Goal: Task Accomplishment & Management: Use online tool/utility

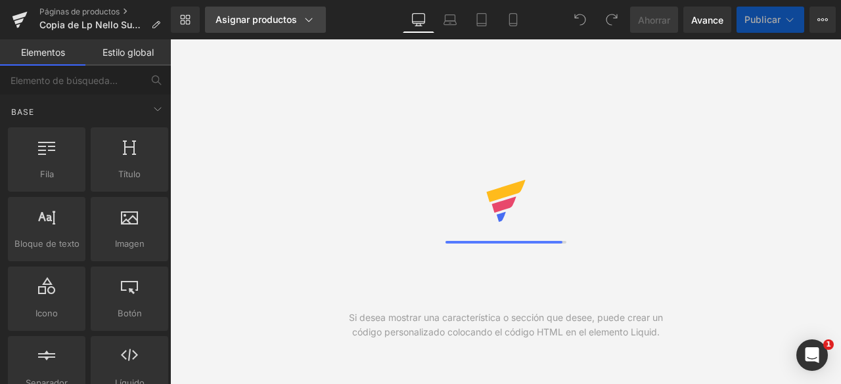
click at [229, 18] on font "Asignar productos" at bounding box center [255, 19] width 81 height 11
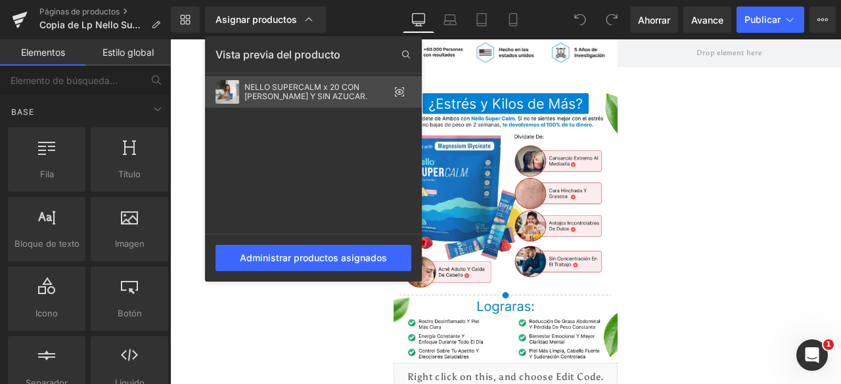
click at [398, 90] on icon at bounding box center [399, 92] width 11 height 11
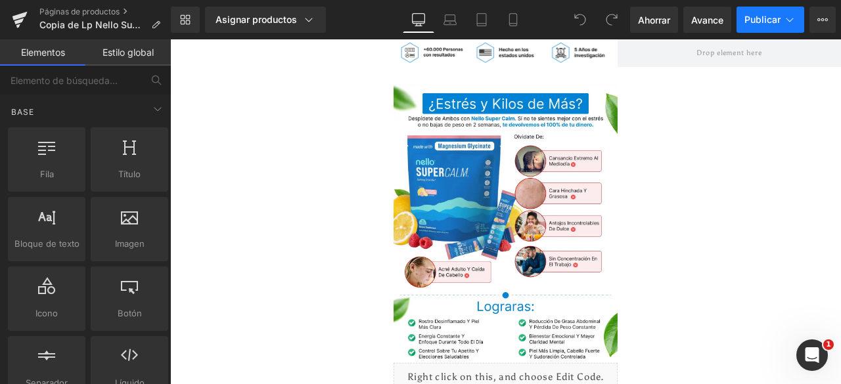
click at [749, 28] on button "Publicar" at bounding box center [770, 20] width 68 height 26
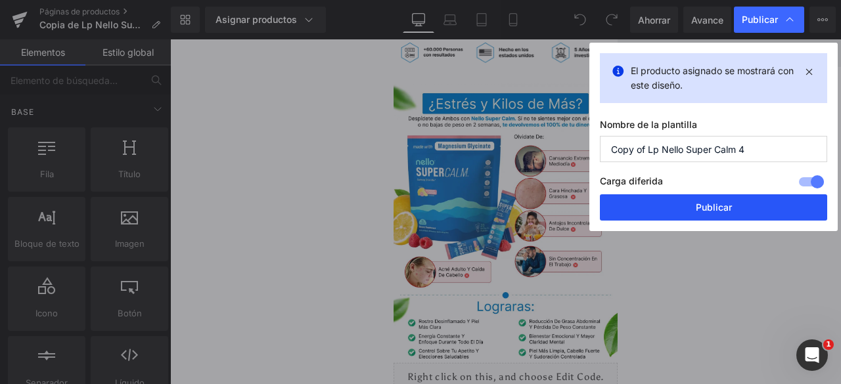
click at [662, 200] on button "Publicar" at bounding box center [713, 207] width 227 height 26
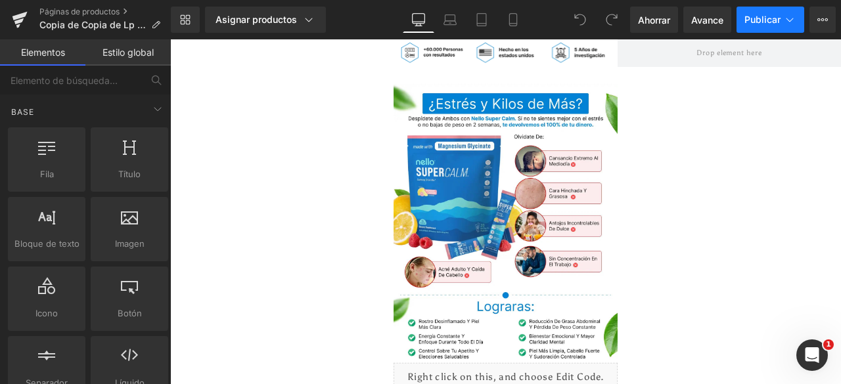
click at [752, 22] on font "Publicar" at bounding box center [762, 19] width 36 height 11
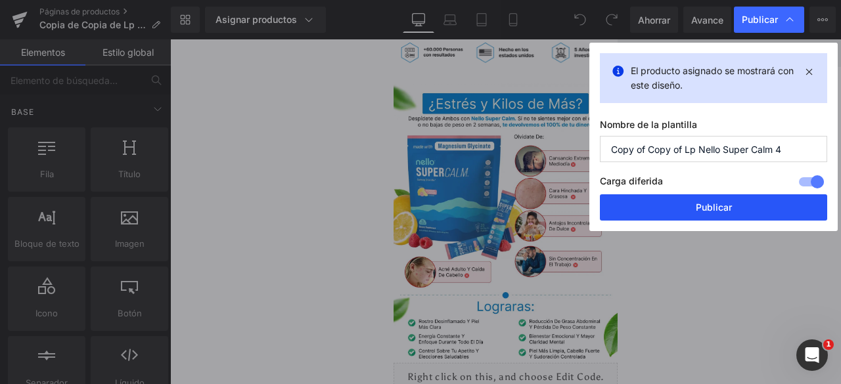
click at [715, 207] on font "Publicar" at bounding box center [714, 207] width 36 height 11
